Goal: Transaction & Acquisition: Purchase product/service

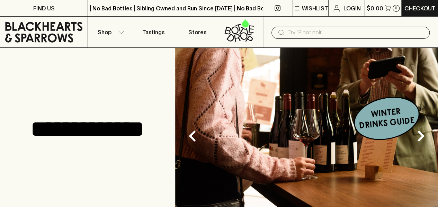
click at [117, 34] on button "Shop" at bounding box center [110, 32] width 44 height 31
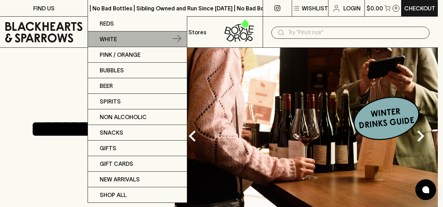
click at [117, 34] on link "White" at bounding box center [137, 40] width 99 height 16
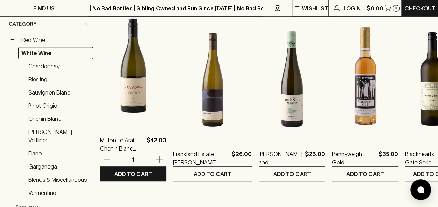
scroll to position [125, 0]
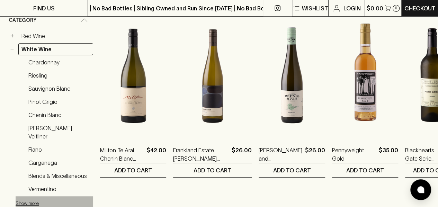
click at [31, 196] on button "Show more" at bounding box center [61, 203] width 91 height 14
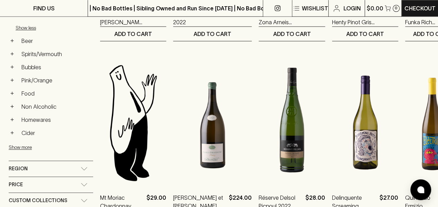
scroll to position [446, 0]
click at [87, 161] on div "Region" at bounding box center [51, 169] width 84 height 16
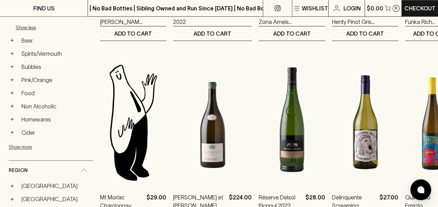
scroll to position [513, 0]
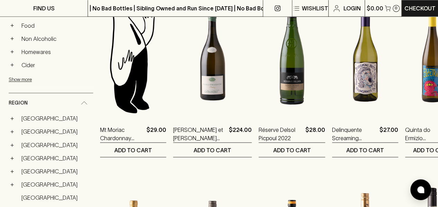
click at [28, 139] on link "[GEOGRAPHIC_DATA]" at bounding box center [55, 145] width 75 height 12
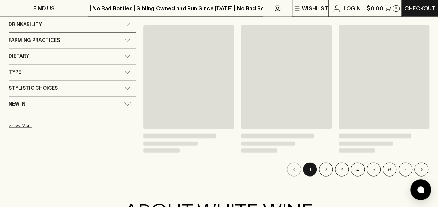
scroll to position [525, 0]
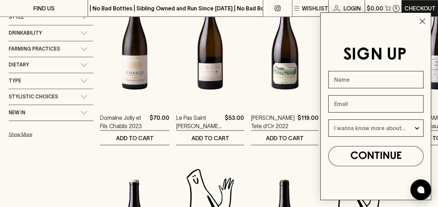
click at [422, 24] on circle "Close dialog" at bounding box center [422, 21] width 11 height 11
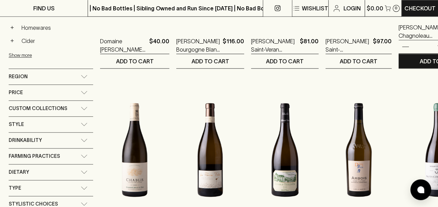
scroll to position [415, 0]
